Goal: Use online tool/utility: Utilize a website feature to perform a specific function

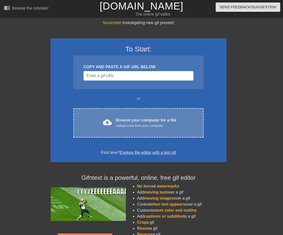
click at [131, 122] on div "Browse your computer for a file Upload a file from your computer" at bounding box center [146, 122] width 61 height 11
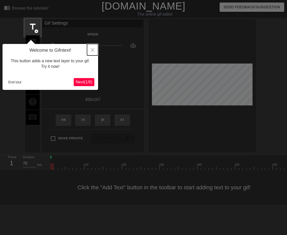
click at [91, 50] on icon "Close" at bounding box center [93, 50] width 4 height 4
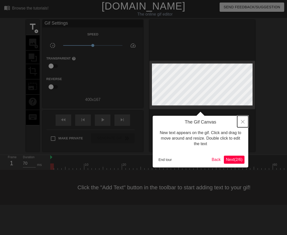
click at [242, 121] on icon "Close" at bounding box center [243, 122] width 4 height 4
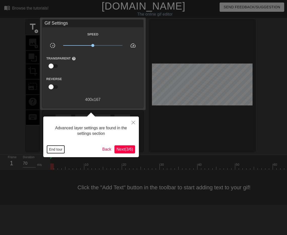
click at [56, 151] on button "End tour" at bounding box center [55, 150] width 17 height 8
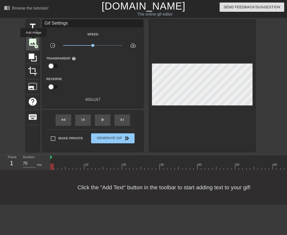
click at [32, 41] on span "image" at bounding box center [33, 42] width 10 height 10
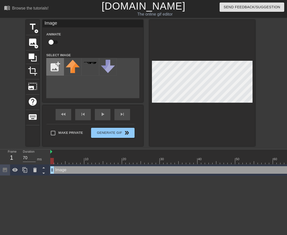
click at [54, 65] on input "file" at bounding box center [54, 66] width 17 height 17
type input "C:\fakepath\Capture2.jpg"
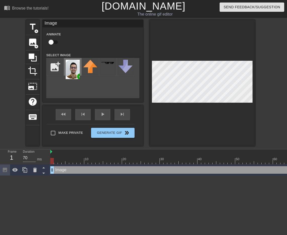
click at [74, 69] on img at bounding box center [73, 69] width 14 height 19
click at [103, 116] on div "play_arrow" at bounding box center [103, 114] width 16 height 11
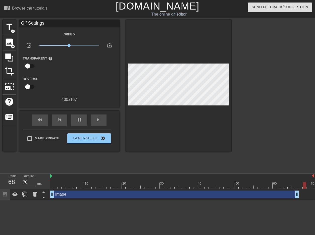
drag, startPoint x: 311, startPoint y: 194, endPoint x: 297, endPoint y: 197, distance: 14.1
drag, startPoint x: 297, startPoint y: 197, endPoint x: 283, endPoint y: 200, distance: 14.5
click at [283, 200] on div "Image drag_handle drag_handle" at bounding box center [182, 194] width 264 height 11
drag, startPoint x: 282, startPoint y: 195, endPoint x: 289, endPoint y: 195, distance: 6.3
drag, startPoint x: 289, startPoint y: 195, endPoint x: 286, endPoint y: 195, distance: 2.6
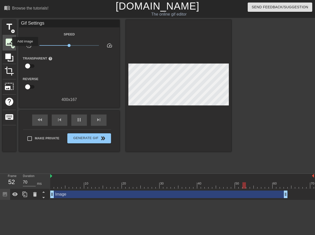
click at [9, 41] on span "image" at bounding box center [10, 42] width 10 height 10
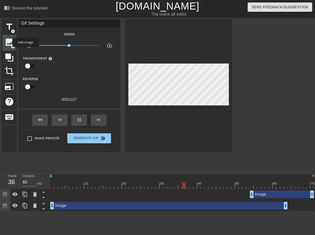
click at [9, 42] on span "image" at bounding box center [10, 42] width 10 height 10
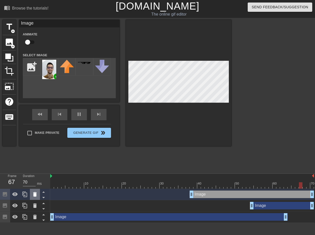
click at [34, 196] on icon at bounding box center [35, 194] width 4 height 5
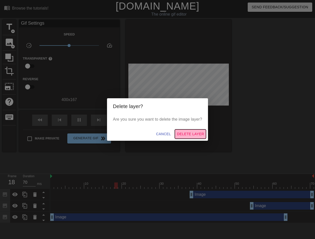
click at [187, 133] on span "Delete Layer" at bounding box center [190, 134] width 27 height 6
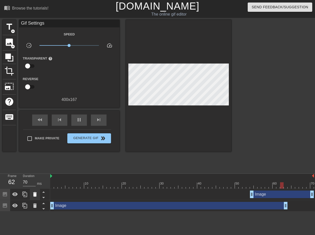
click at [35, 197] on icon at bounding box center [35, 194] width 6 height 6
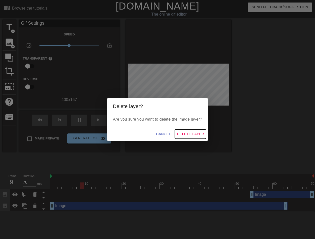
click at [192, 134] on span "Delete Layer" at bounding box center [190, 134] width 27 height 6
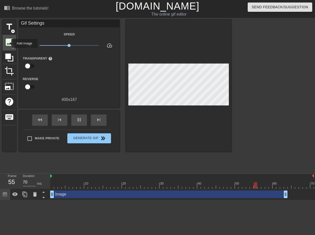
click at [8, 43] on span "image" at bounding box center [10, 42] width 10 height 10
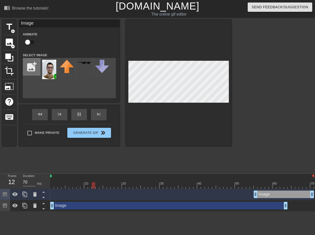
click at [25, 64] on input "file" at bounding box center [31, 66] width 17 height 17
type input "60"
type input "C:\fakepath\9bltx4(1).jpg"
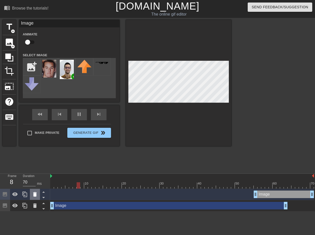
click at [36, 195] on icon at bounding box center [35, 194] width 6 height 6
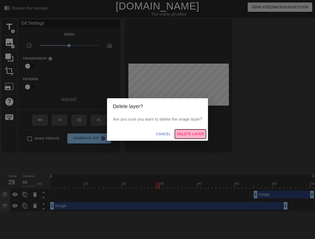
click at [187, 133] on span "Delete Layer" at bounding box center [190, 134] width 27 height 6
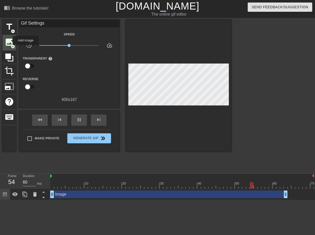
click at [9, 40] on span "image" at bounding box center [10, 42] width 10 height 10
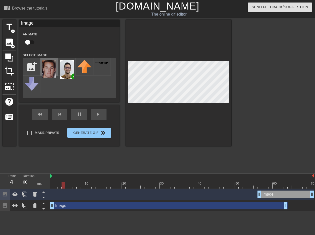
click at [53, 69] on img at bounding box center [49, 69] width 14 height 18
click at [50, 69] on img at bounding box center [49, 69] width 14 height 18
drag, startPoint x: 260, startPoint y: 193, endPoint x: 288, endPoint y: 194, distance: 28.4
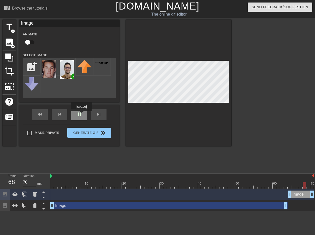
click at [81, 115] on div "pause" at bounding box center [79, 114] width 16 height 11
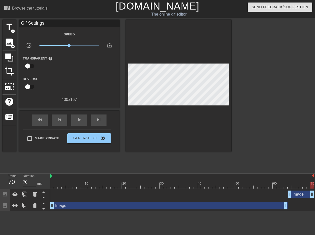
click at [283, 188] on div at bounding box center [182, 185] width 264 height 6
click at [283, 189] on div "Image drag_handle drag_handle" at bounding box center [182, 194] width 264 height 11
click at [283, 187] on div at bounding box center [182, 185] width 264 height 6
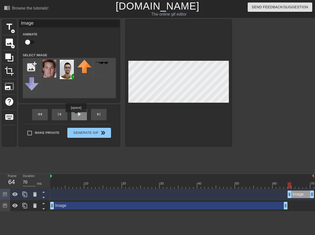
click at [76, 116] on div "play_arrow" at bounding box center [79, 114] width 16 height 11
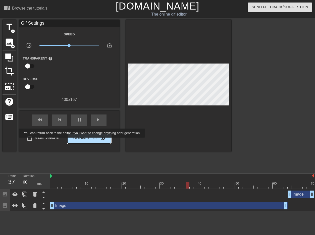
type input "70"
click at [82, 141] on button "Generate Gif double_arrow" at bounding box center [88, 138] width 43 height 10
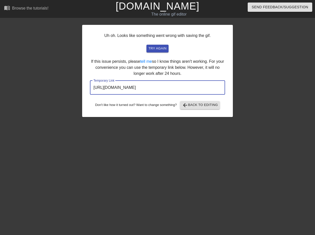
click at [192, 89] on input "[URL][DOMAIN_NAME]" at bounding box center [157, 88] width 135 height 14
